Goal: Transaction & Acquisition: Purchase product/service

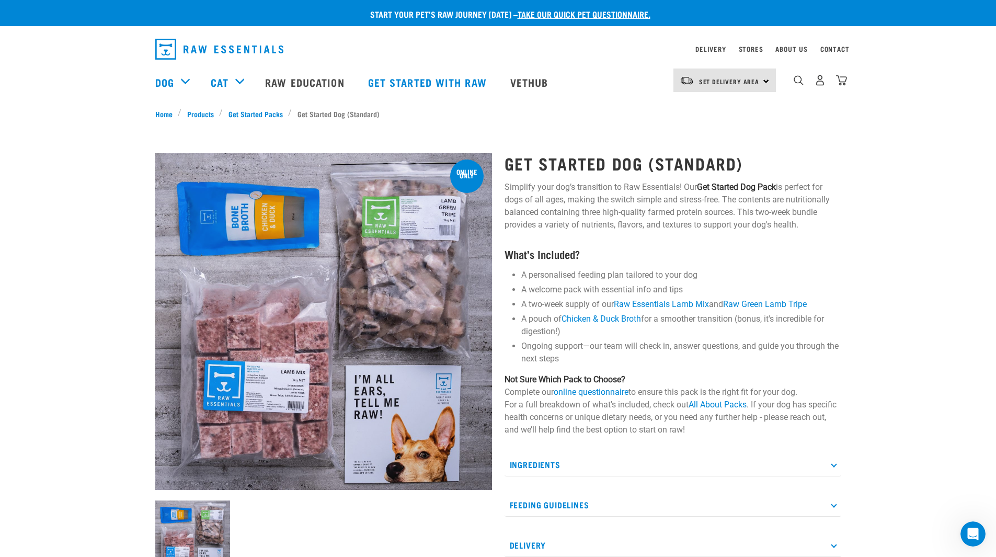
drag, startPoint x: 370, startPoint y: 24, endPoint x: 376, endPoint y: 22, distance: 5.3
drag, startPoint x: 379, startPoint y: 22, endPoint x: 384, endPoint y: 31, distance: 10.1
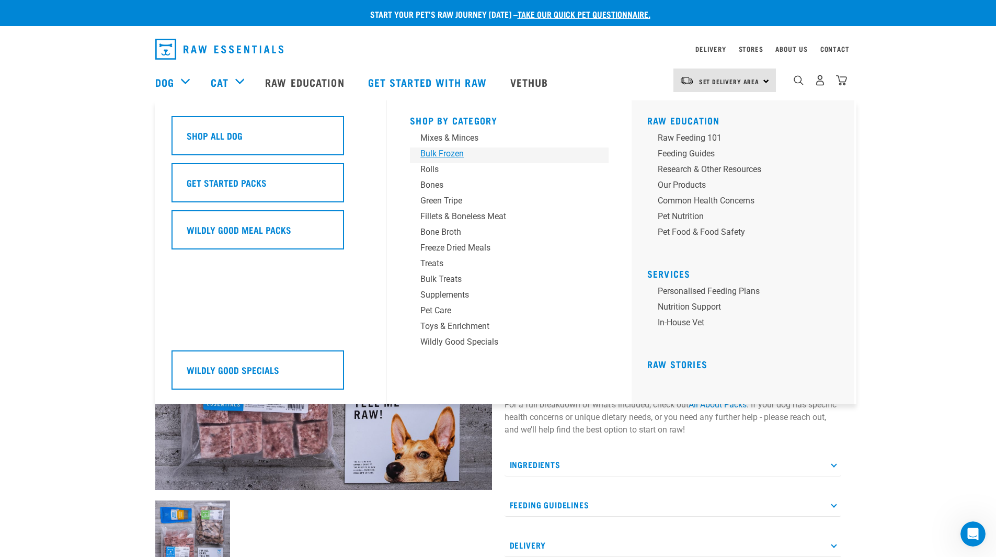
click at [433, 154] on div "Bulk Frozen" at bounding box center [502, 153] width 163 height 13
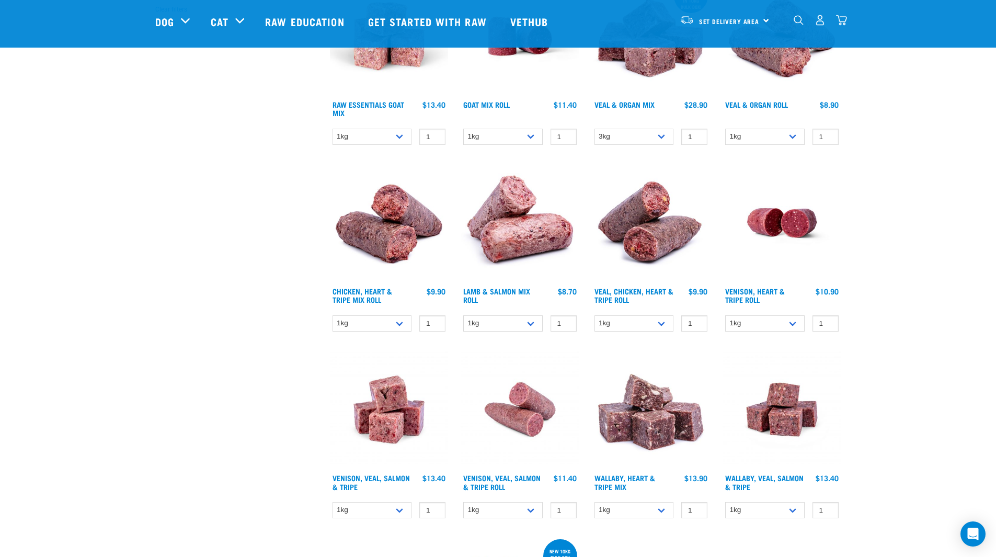
scroll to position [471, 0]
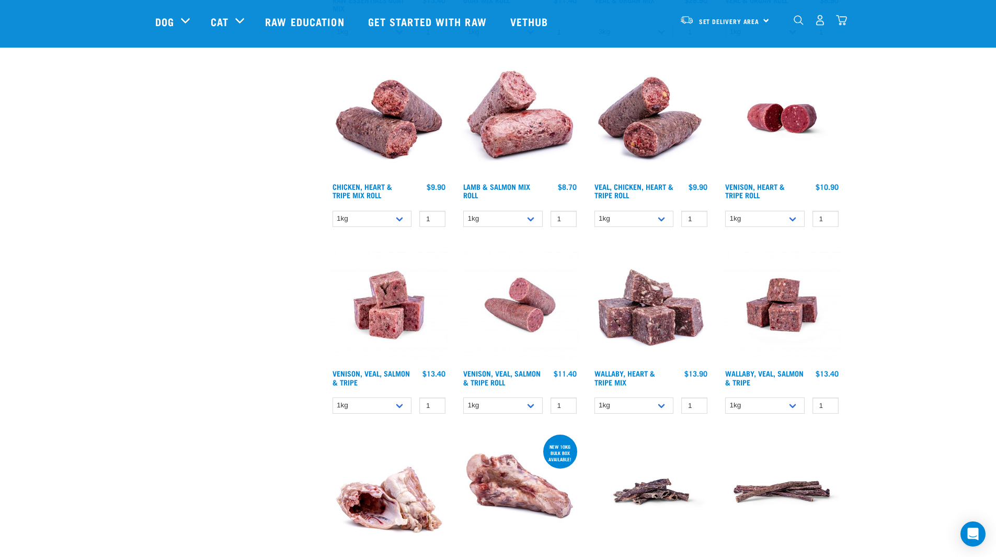
click at [149, 277] on div "× Filter products Pet Type Dog Cat Experience New Raw Feeder Experienced Raw Fe…" at bounding box center [236, 391] width 175 height 1653
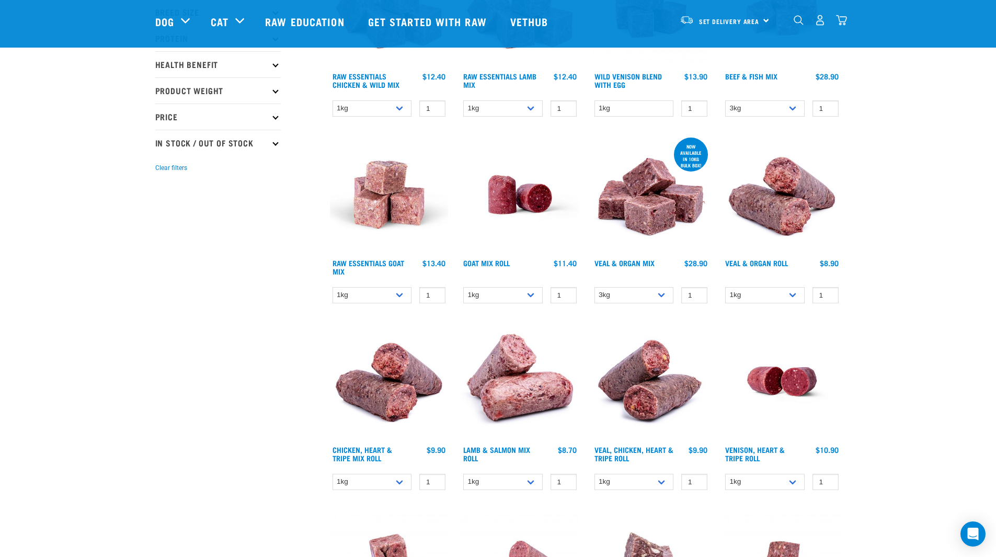
scroll to position [208, 0]
click at [512, 385] on img at bounding box center [520, 381] width 119 height 119
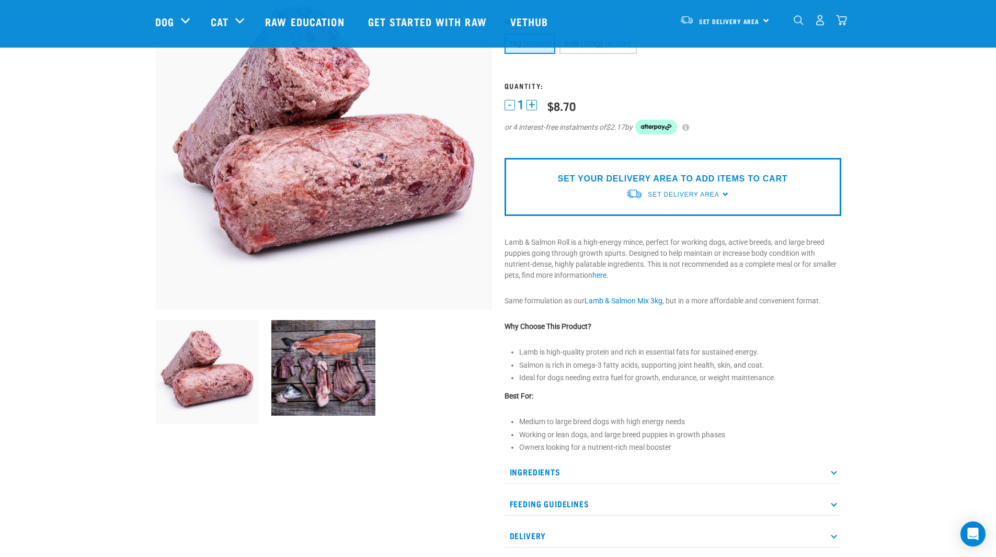
scroll to position [104, 0]
